Goal: Communication & Community: Answer question/provide support

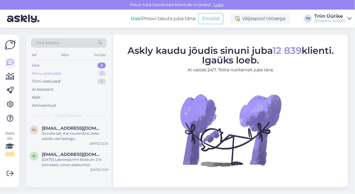
click at [68, 74] on div "Minu vestlused 1" at bounding box center [69, 73] width 76 height 8
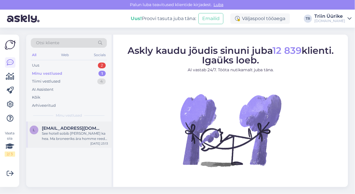
click at [63, 125] on span "[EMAIL_ADDRESS][DOMAIN_NAME]" at bounding box center [72, 127] width 60 height 5
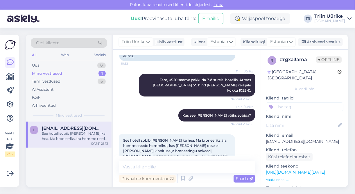
scroll to position [133, 0]
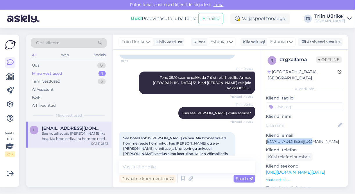
drag, startPoint x: 267, startPoint y: 135, endPoint x: 304, endPoint y: 134, distance: 37.1
click at [304, 138] on p "[EMAIL_ADDRESS][DOMAIN_NAME]" at bounding box center [304, 141] width 77 height 6
click at [203, 169] on textarea at bounding box center [187, 166] width 136 height 12
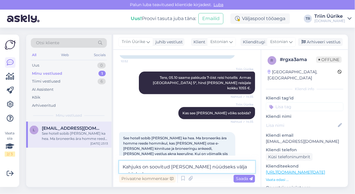
type textarea "Kahjuks on soovitud [PERSON_NAME] nüüdseks välja müüdud."
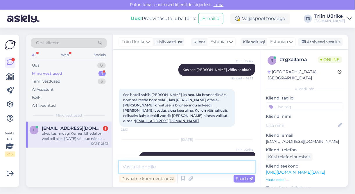
scroll to position [201, 0]
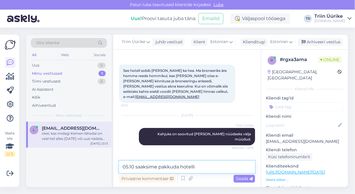
paste textarea "Saint Star Kemer (Adults Only 16+) 4* ([GEOGRAPHIC_DATA])"
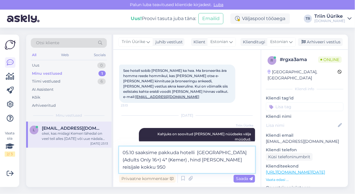
type textarea "05.10 saaksime pakkuda hotelli [GEOGRAPHIC_DATA] (Adults Only 16+) 4* (Kemer) ,…"
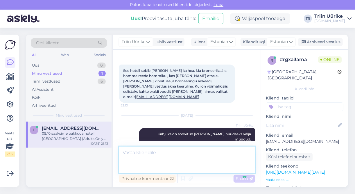
scroll to position [231, 0]
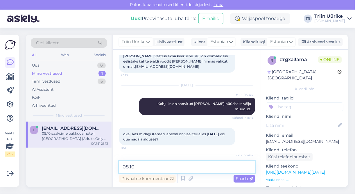
paste textarea "Tu [GEOGRAPHIC_DATA] 4* ([GEOGRAPHIC_DATA])"
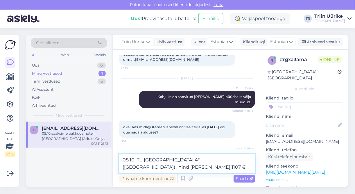
type textarea "08.10 Tu [GEOGRAPHIC_DATA] 4* ([GEOGRAPHIC_DATA]) , hind [PERSON_NAME] 1107 €"
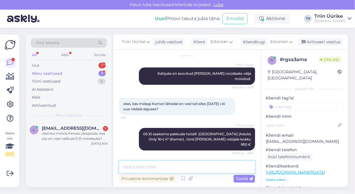
scroll to position [291, 0]
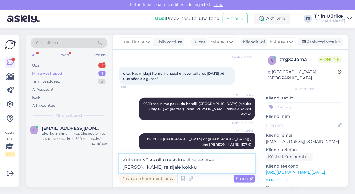
type textarea "Kui suur võiks olla maksimaalne eelarve [PERSON_NAME] reisijale kokku?"
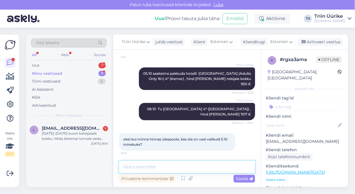
scroll to position [351, 0]
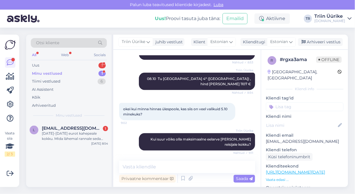
click at [62, 72] on div "Minu vestlused 1" at bounding box center [69, 73] width 76 height 8
click at [168, 162] on textarea at bounding box center [187, 166] width 136 height 12
paste textarea "[PERSON_NAME] 5* (Camyuva)"
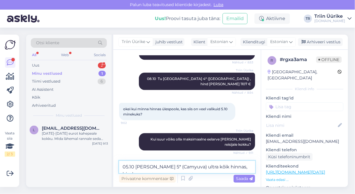
scroll to position [357, 0]
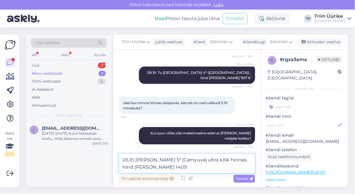
type textarea "05.10 [PERSON_NAME] 5* (Camyuva) ultra kõik hinnas, hind [PERSON_NAME] 1409 €"
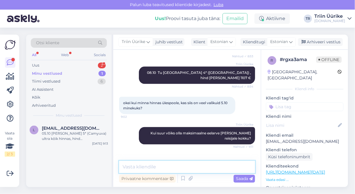
scroll to position [382, 0]
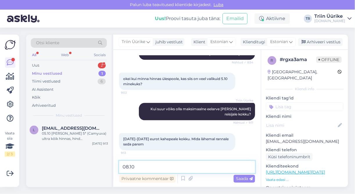
paste textarea "Club [GEOGRAPHIC_DATA] 4* ([GEOGRAPHIC_DATA])"
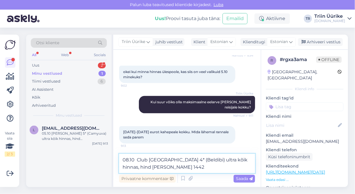
type textarea "08.10 Club [GEOGRAPHIC_DATA] 4* (Beldibi) ultra kõik hinnas, hind [PERSON_NAME]…"
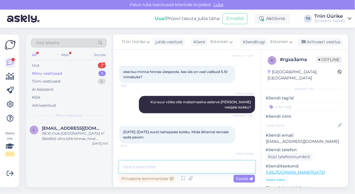
scroll to position [412, 0]
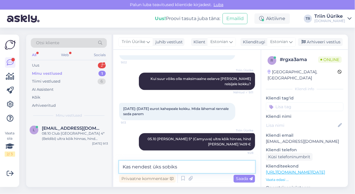
type textarea "Kas nendest üks sobiks?"
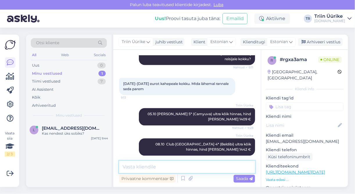
click at [185, 168] on textarea at bounding box center [187, 166] width 136 height 12
click at [335, 42] on div "Arhiveeri vestlus" at bounding box center [320, 42] width 45 height 8
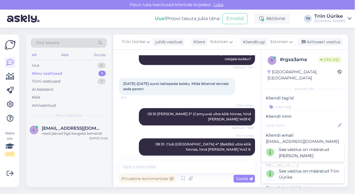
scroll to position [462, 0]
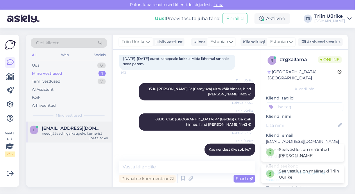
click at [76, 132] on div "need jäävad liiga kaugeks kemerist" at bounding box center [75, 133] width 66 height 5
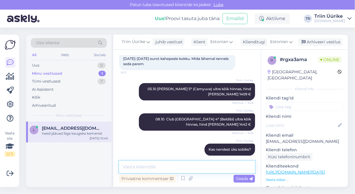
click at [161, 167] on textarea at bounding box center [187, 166] width 136 height 12
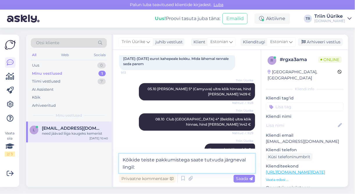
click at [161, 167] on textarea "Kõikide teiste pakkumistega saate tutvuda järgneval lingil:" at bounding box center [187, 163] width 136 height 19
paste textarea "[URL][DOMAIN_NAME][DATE]"
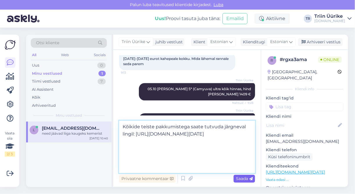
type textarea "Kõikide teiste pakkumistega saate tutvuda järgneval lingil: [URL][DOMAIN_NAME][…"
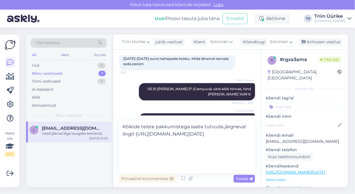
click at [238, 179] on span "Saada" at bounding box center [244, 178] width 17 height 5
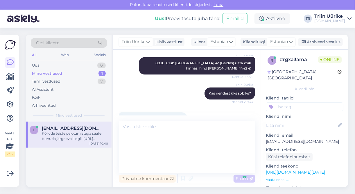
scroll to position [0, 0]
